Goal: Check status: Check status

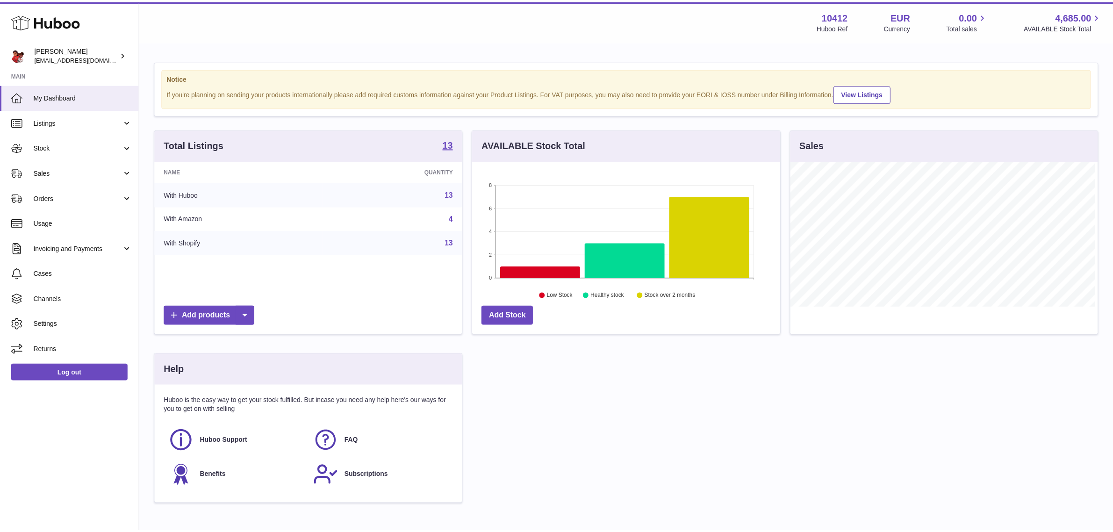
scroll to position [145, 310]
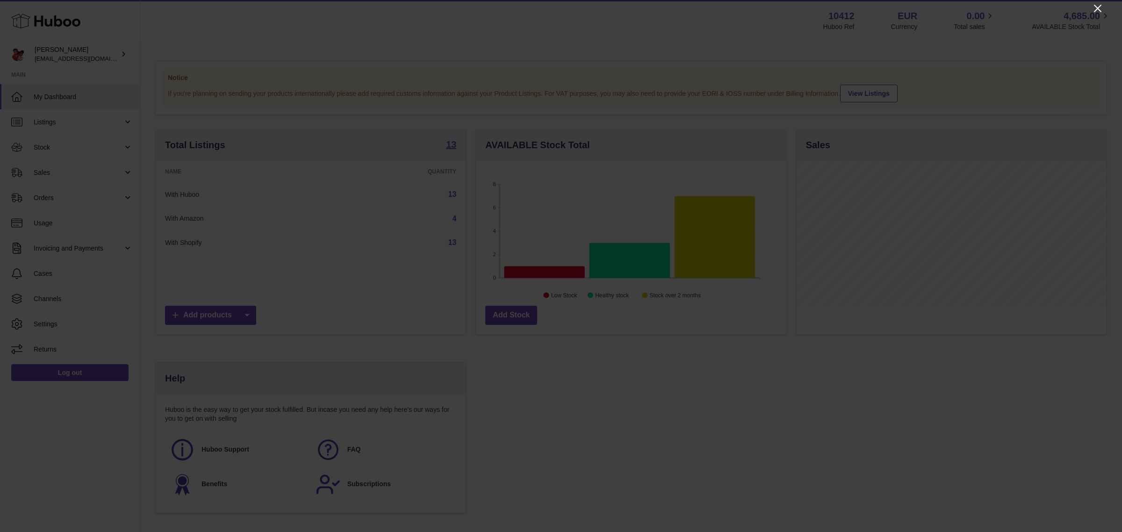
click at [1095, 6] on icon "Close" at bounding box center [1097, 8] width 7 height 7
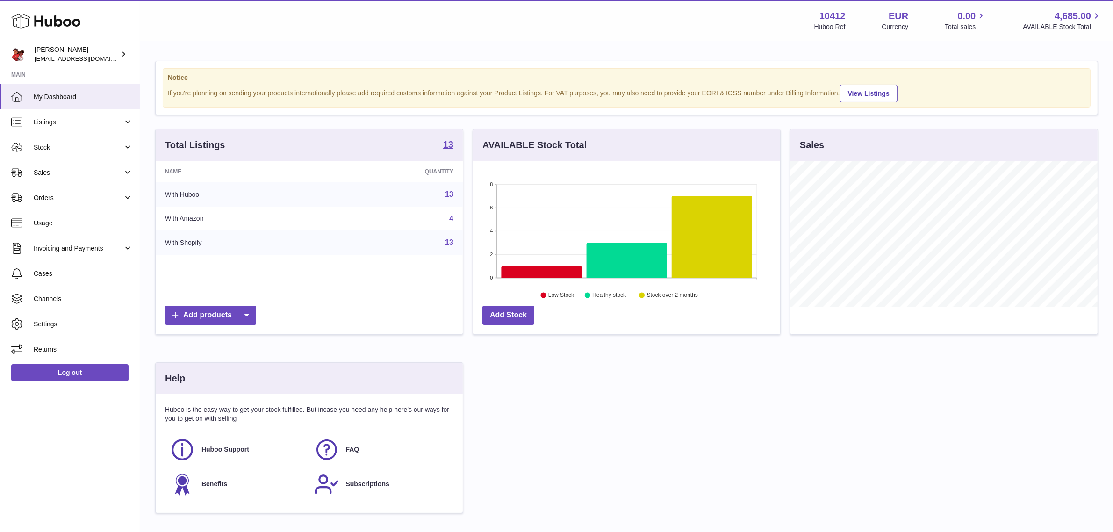
scroll to position [467462, 467302]
click at [440, 146] on div "Total Listings 13" at bounding box center [309, 145] width 307 height 31
click at [455, 142] on div "Total Listings 13" at bounding box center [309, 145] width 307 height 31
click at [448, 143] on strong "13" at bounding box center [448, 144] width 10 height 9
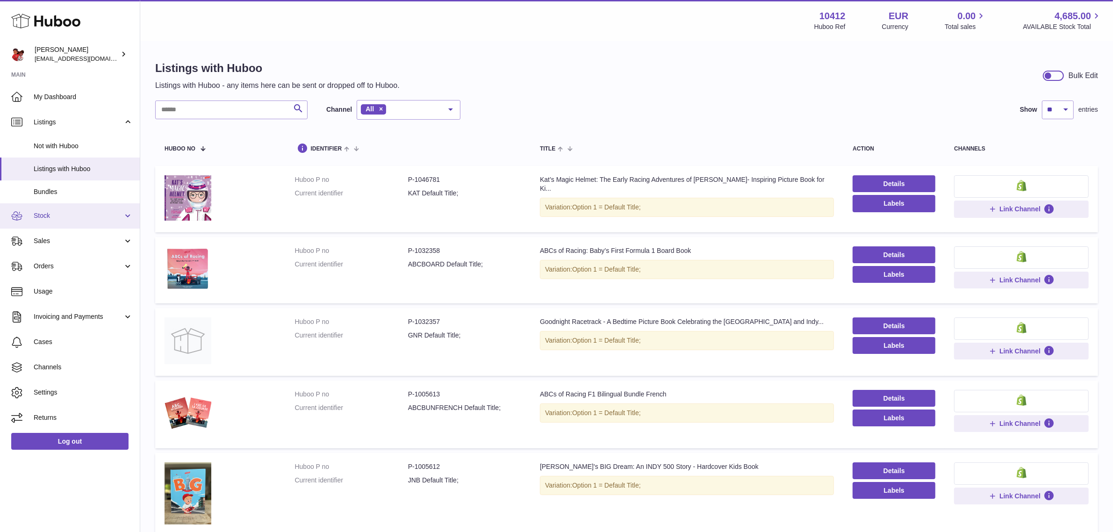
click at [61, 219] on span "Stock" at bounding box center [78, 215] width 89 height 9
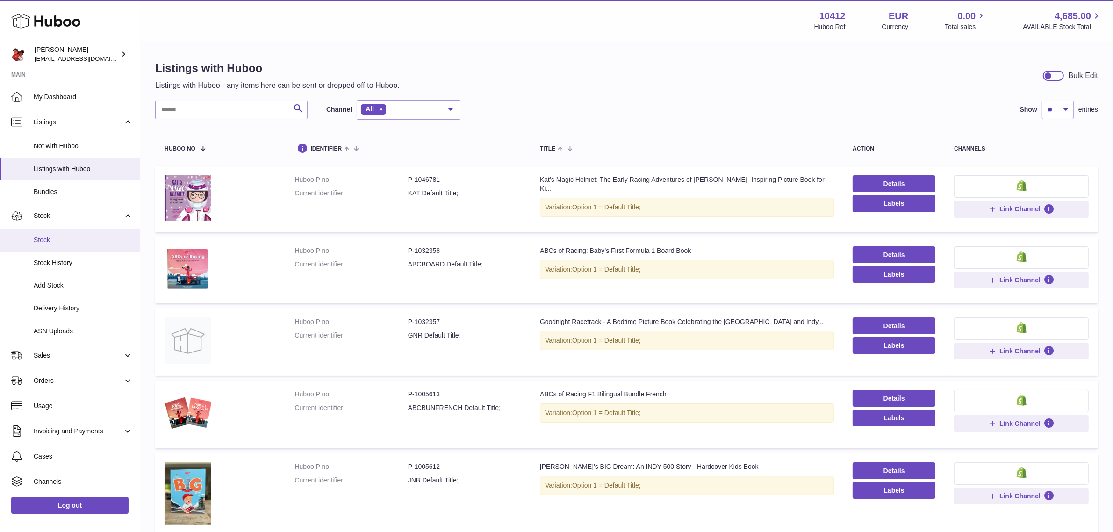
click at [65, 248] on link "Stock" at bounding box center [70, 240] width 140 height 23
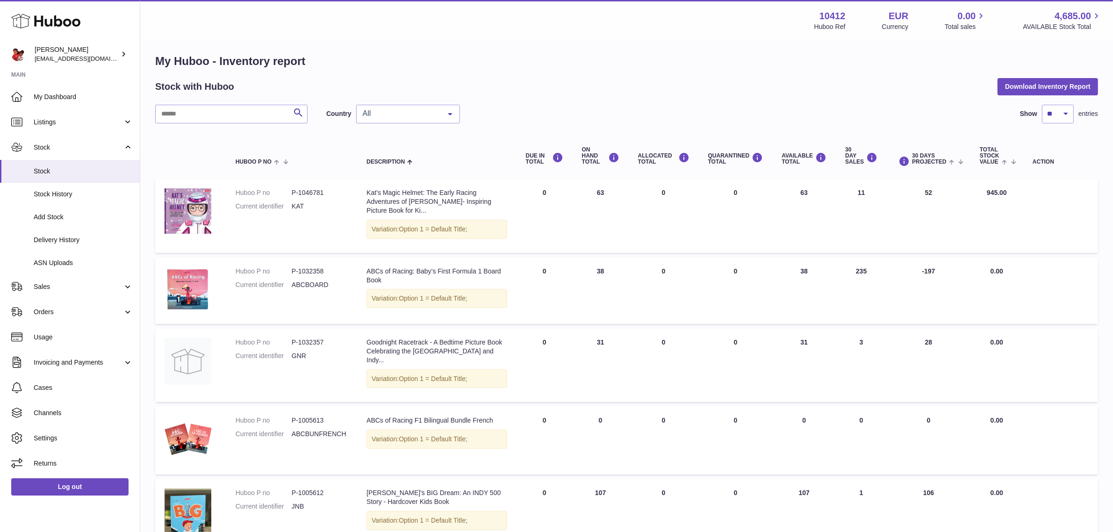
scroll to position [7, 0]
click at [592, 284] on td "ON HAND Total 38" at bounding box center [601, 290] width 56 height 66
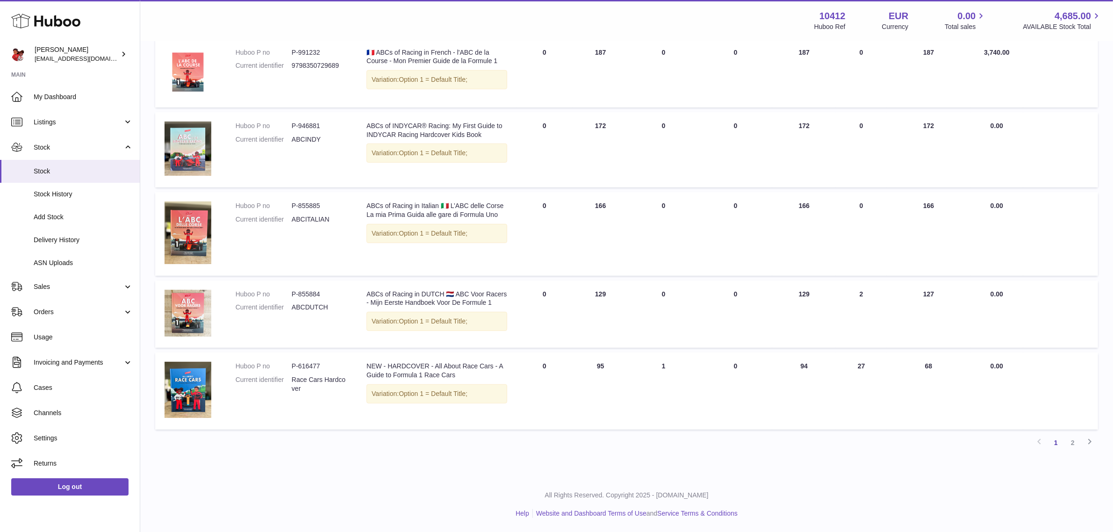
scroll to position [0, 0]
